Goal: Find contact information: Find contact information

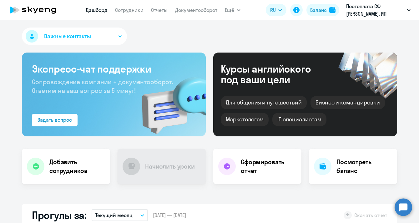
select select "30"
drag, startPoint x: 338, startPoint y: 118, endPoint x: 323, endPoint y: 109, distance: 17.6
click at [323, 109] on div "Для общения и путешествий [PERSON_NAME] и командировки Маркетологам IT-специали…" at bounding box center [305, 109] width 169 height 34
click at [199, 9] on link "Документооборот" at bounding box center [196, 10] width 42 height 6
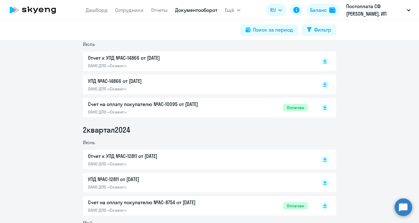
scroll to position [1366, 0]
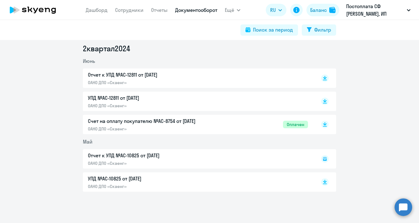
click at [116, 176] on p "УПД №AC-10825 от [DATE]" at bounding box center [153, 179] width 131 height 8
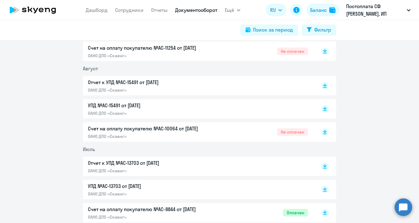
scroll to position [139, 0]
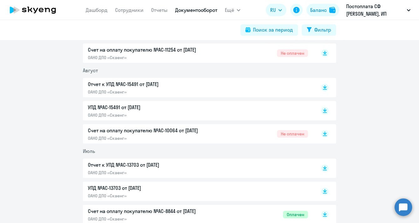
click at [146, 84] on p "Отчет к УПД №AC-15491 от [DATE]" at bounding box center [153, 84] width 131 height 8
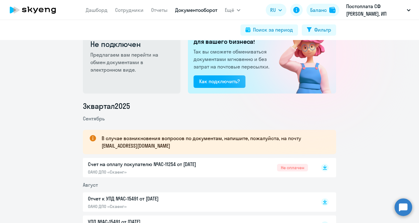
scroll to position [19, 0]
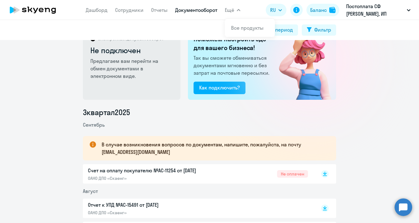
click at [233, 13] on span "Ещё" at bounding box center [229, 10] width 9 height 8
click at [236, 10] on button "Ещё" at bounding box center [233, 10] width 16 height 13
click at [392, 55] on div "Электронный документооборот Не подключен Предлагаем вам перейти на обмен докуме…" at bounding box center [209, 131] width 419 height 183
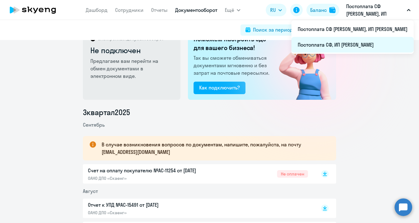
click at [390, 45] on li "Постоплата СФ, ИП [PERSON_NAME]" at bounding box center [352, 45] width 122 height 16
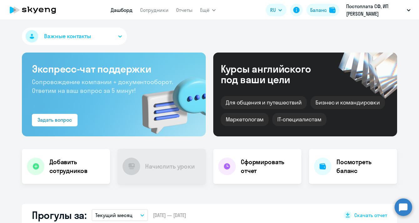
select select "30"
click at [121, 35] on icon "button" at bounding box center [120, 36] width 4 height 2
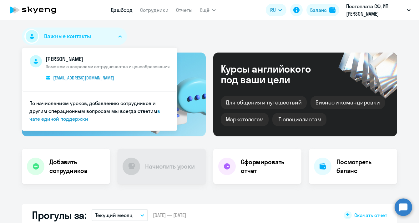
click at [121, 35] on icon "button" at bounding box center [120, 36] width 4 height 2
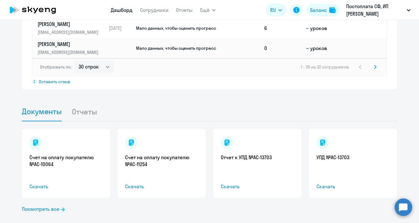
scroll to position [554, 0]
click at [53, 205] on link "Посмотреть все" at bounding box center [43, 209] width 43 height 8
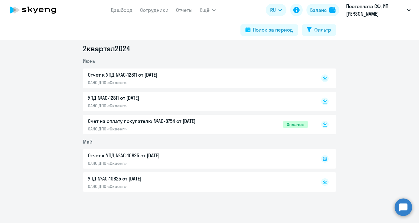
scroll to position [1366, 0]
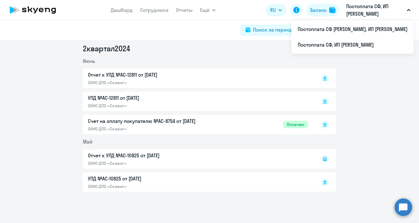
click at [409, 10] on icon "button" at bounding box center [409, 10] width 4 height 2
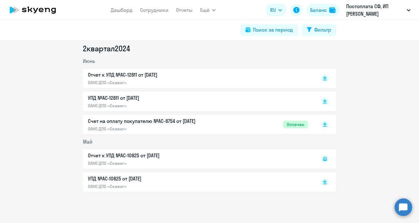
click at [409, 10] on icon "button" at bounding box center [408, 10] width 3 height 2
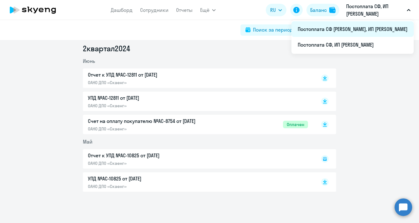
click at [371, 30] on li "Постоплата СФ [PERSON_NAME], ИП [PERSON_NAME]" at bounding box center [352, 29] width 122 height 16
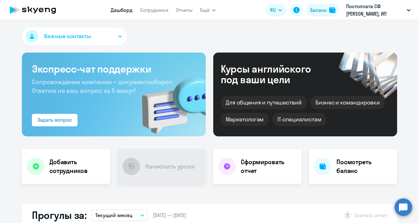
select select "30"
click at [351, 165] on h4 "Посмотреть баланс" at bounding box center [364, 167] width 56 height 18
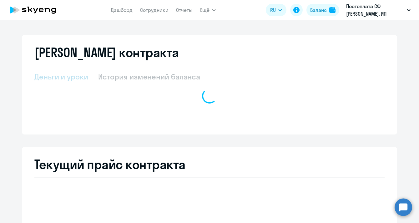
select select "english_adult_not_native_speaker"
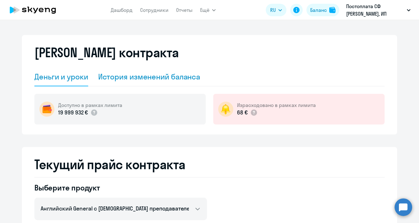
click at [154, 73] on div "История изменений баланса" at bounding box center [149, 77] width 102 height 10
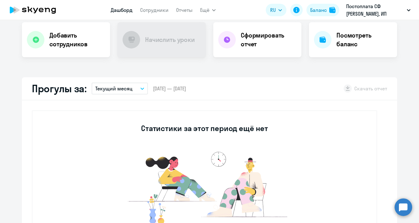
select select "30"
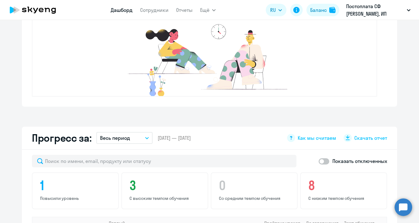
scroll to position [358, 0]
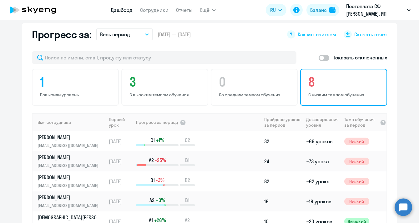
click at [349, 83] on h4 "8" at bounding box center [344, 81] width 73 height 15
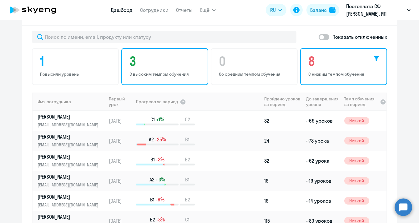
scroll to position [0, 0]
click at [167, 75] on p "С высоким темпом обучения" at bounding box center [165, 74] width 73 height 6
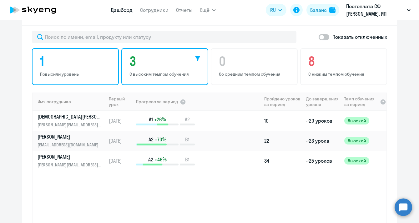
click at [80, 68] on h4 "1" at bounding box center [76, 61] width 73 height 15
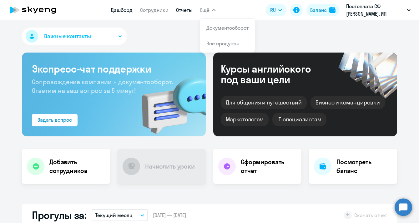
click at [188, 12] on link "Отчеты" at bounding box center [184, 10] width 17 height 6
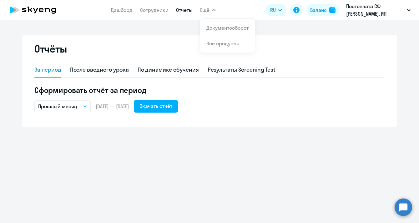
click at [207, 11] on span "Ещё" at bounding box center [204, 10] width 9 height 8
click at [212, 10] on icon "button" at bounding box center [214, 10] width 4 height 2
click at [221, 31] on link "Документооборот" at bounding box center [227, 28] width 42 height 6
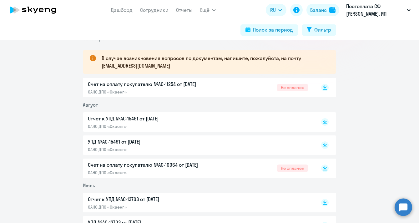
scroll to position [93, 0]
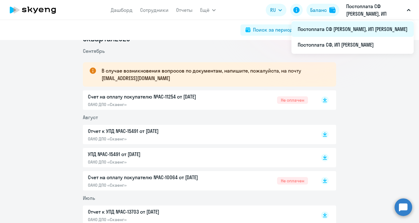
click at [361, 29] on li "Постоплата СФ [PERSON_NAME], ИП [PERSON_NAME]" at bounding box center [352, 29] width 122 height 16
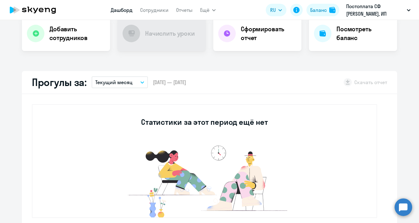
select select "30"
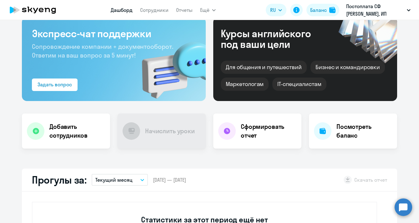
scroll to position [6, 0]
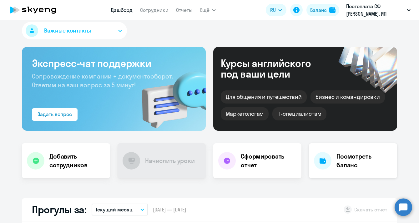
click at [365, 176] on div "Посмотреть баланс" at bounding box center [353, 160] width 88 height 35
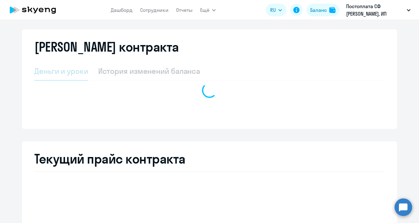
select select "english_adult_not_native_speaker"
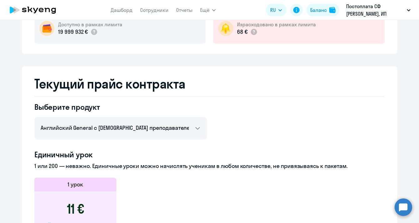
scroll to position [13, 0]
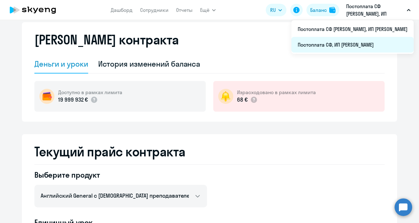
click at [359, 44] on li "Постоплата СФ, ИП [PERSON_NAME]" at bounding box center [352, 45] width 122 height 16
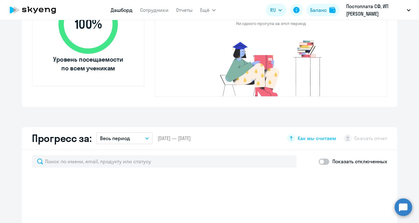
select select "30"
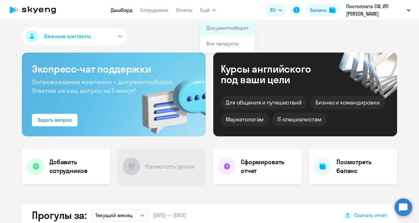
click at [225, 31] on app-menu-item-link "Документооборот" at bounding box center [227, 28] width 42 height 8
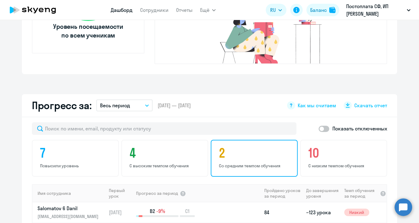
scroll to position [195, 0]
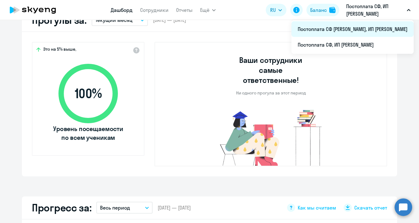
click at [371, 31] on li "Постоплата СФ [PERSON_NAME], ИП [PERSON_NAME]" at bounding box center [352, 29] width 122 height 16
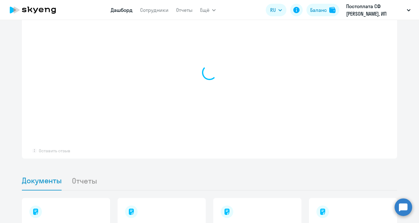
select select "30"
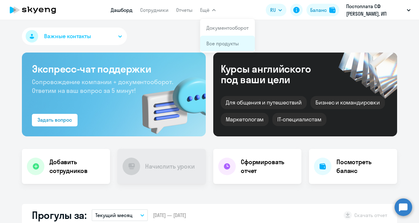
click at [219, 44] on link "Все продукты" at bounding box center [222, 43] width 33 height 6
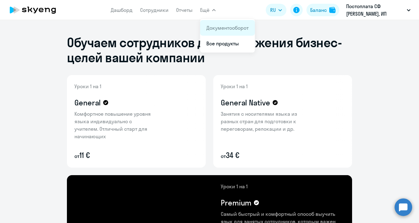
click at [214, 29] on link "Документооборот" at bounding box center [227, 28] width 42 height 6
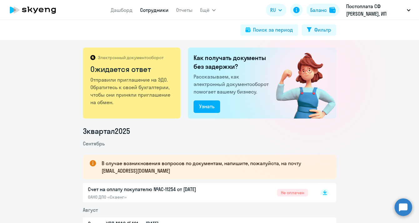
click at [155, 11] on link "Сотрудники" at bounding box center [154, 10] width 28 height 6
select select "30"
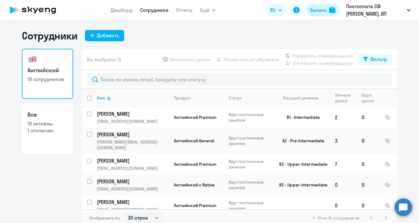
click at [331, 13] on img at bounding box center [332, 10] width 6 height 6
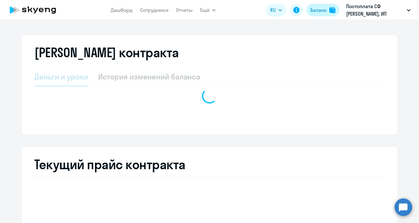
select select "english_adult_not_native_speaker"
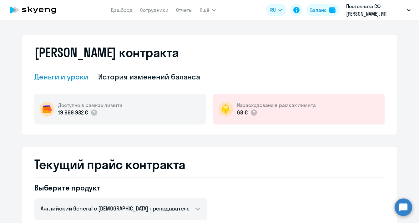
select select "30"
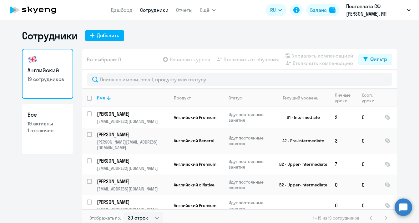
click at [59, 122] on p "19 активны" at bounding box center [48, 123] width 40 height 7
select select "30"
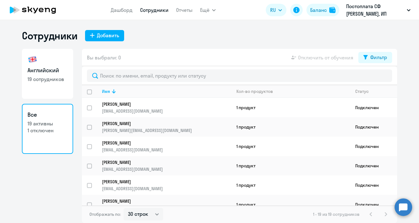
click at [50, 79] on p "19 сотрудников" at bounding box center [48, 79] width 40 height 7
select select "30"
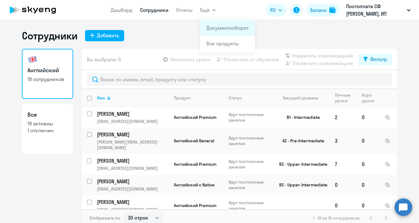
click at [220, 30] on link "Документооборот" at bounding box center [227, 28] width 42 height 6
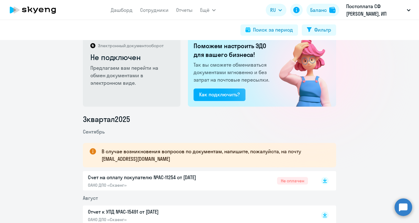
scroll to position [13, 0]
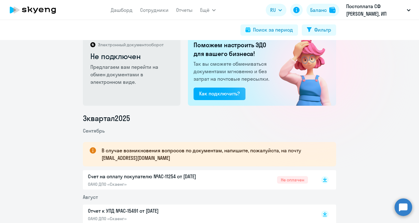
click at [189, 154] on p "В случае возникновения вопросов по документам, напишите, пожалуйста, на почту […" at bounding box center [213, 154] width 223 height 15
drag, startPoint x: 153, startPoint y: 157, endPoint x: 99, endPoint y: 159, distance: 53.8
click at [99, 159] on div "В случае возникновения вопросов по документам, напишите, пожалуйста, на почту […" at bounding box center [209, 154] width 253 height 24
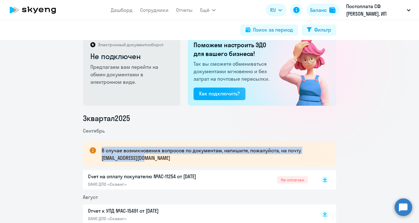
click at [113, 159] on p "В случае возникновения вопросов по документам, напишите, пожалуйста, на почту […" at bounding box center [213, 154] width 223 height 15
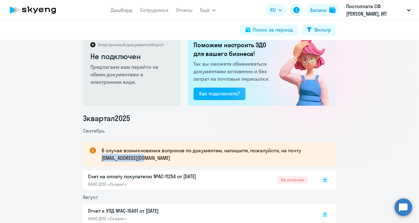
drag, startPoint x: 155, startPoint y: 157, endPoint x: 100, endPoint y: 157, distance: 55.0
click at [100, 157] on div "В случае возникновения вопросов по документам, напишите, пожалуйста, на почту […" at bounding box center [209, 154] width 253 height 24
copy p "[EMAIL_ADDRESS][DOMAIN_NAME]"
